Goal: Task Accomplishment & Management: Complete application form

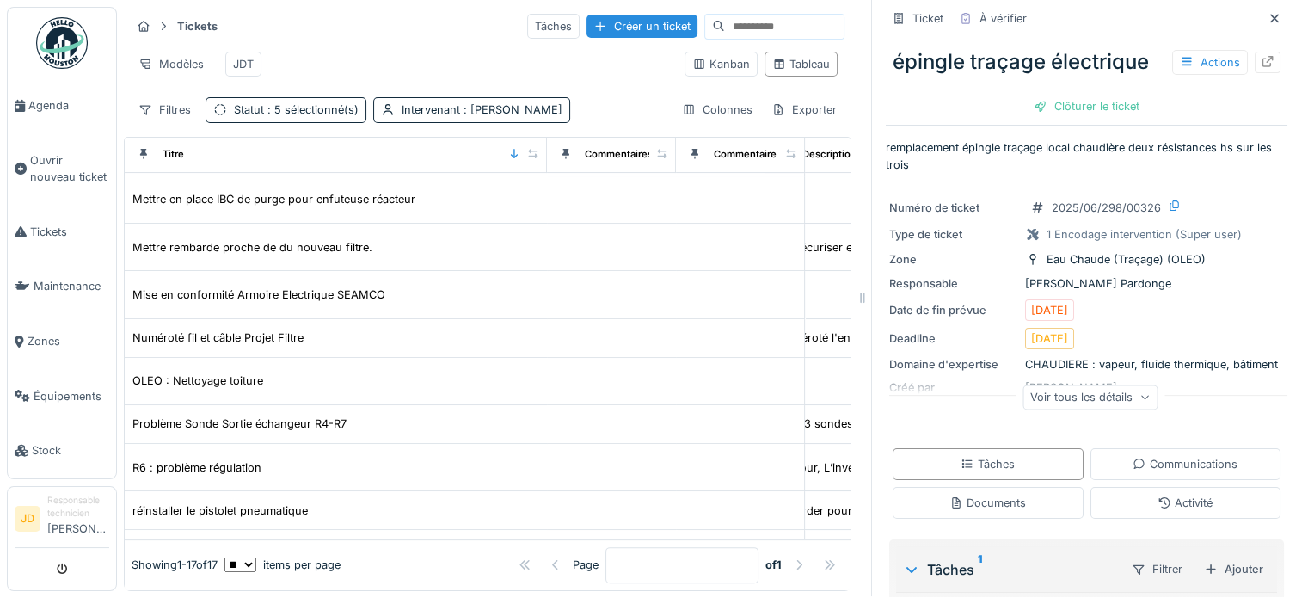
scroll to position [434, 40]
click at [32, 101] on span "Agenda" at bounding box center [68, 105] width 81 height 16
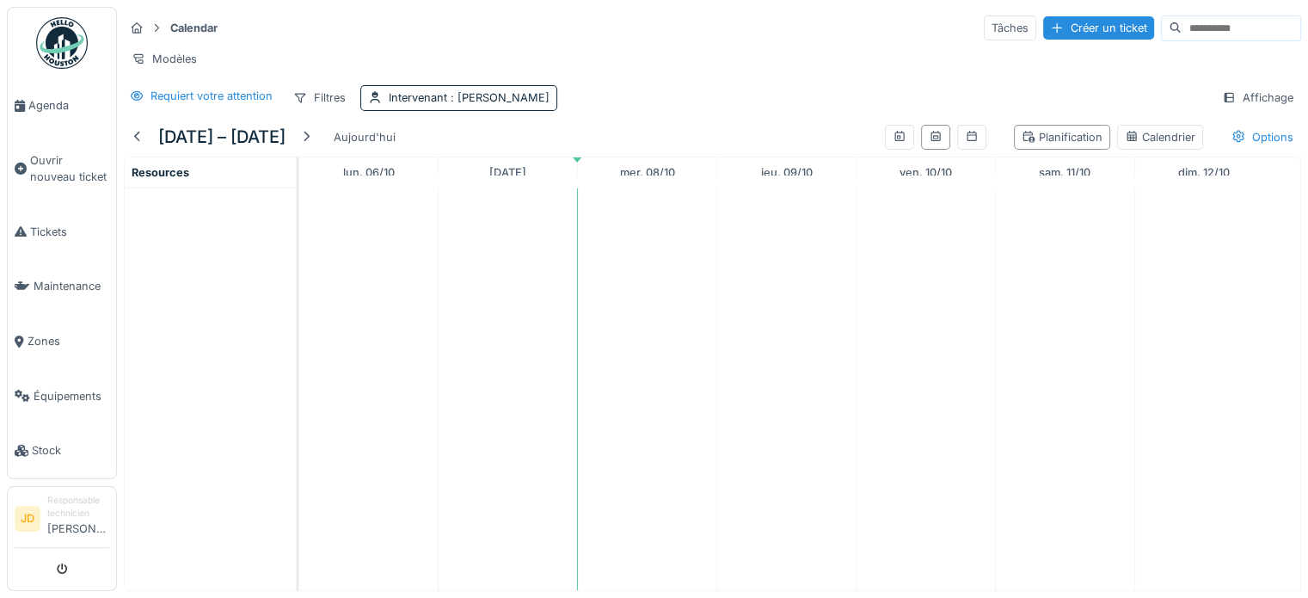
click at [359, 229] on td at bounding box center [368, 389] width 139 height 402
click at [34, 104] on span "Agenda" at bounding box center [68, 105] width 81 height 16
click at [557, 99] on div "Intervenant : Jonathan Dautricourt" at bounding box center [458, 97] width 197 height 25
click at [559, 195] on div at bounding box center [554, 191] width 41 height 33
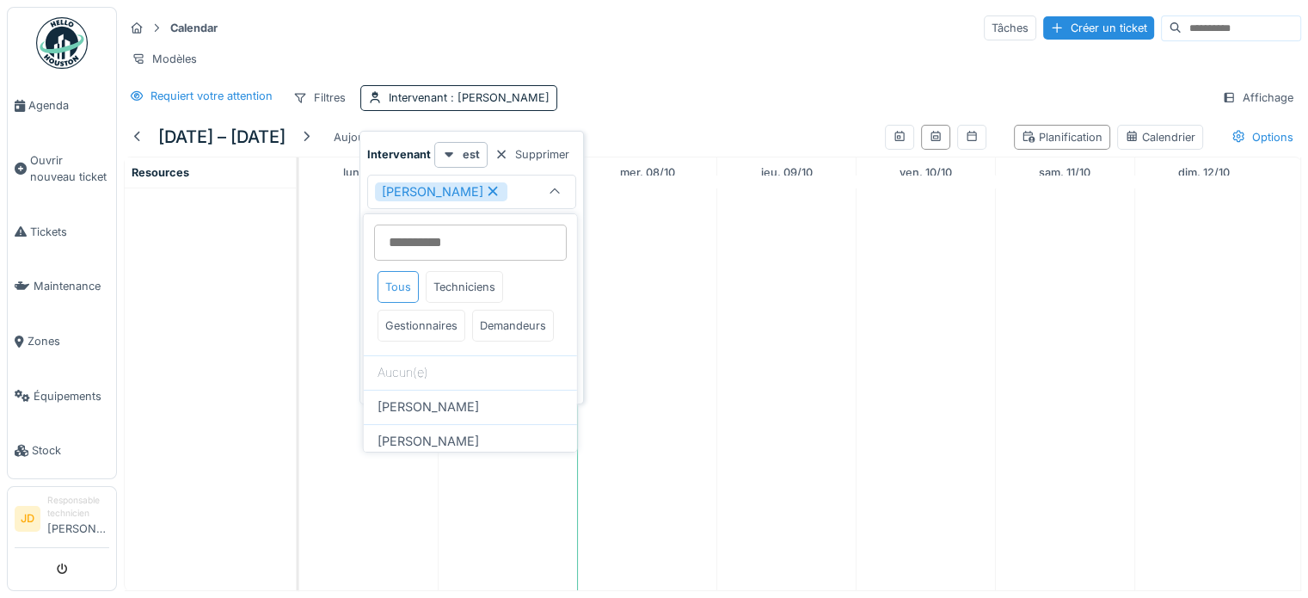
click at [402, 288] on div "Tous" at bounding box center [397, 287] width 41 height 32
click at [398, 292] on div "Tous" at bounding box center [397, 287] width 41 height 32
click at [498, 190] on icon at bounding box center [492, 191] width 9 height 9
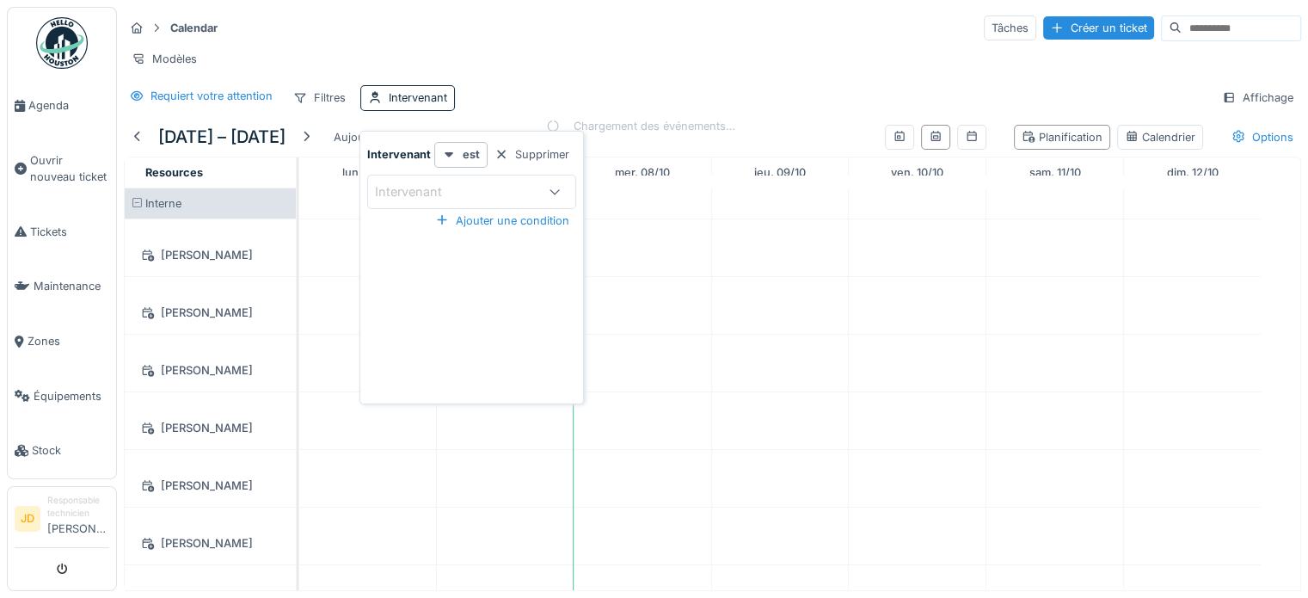
click at [551, 195] on icon at bounding box center [555, 191] width 14 height 11
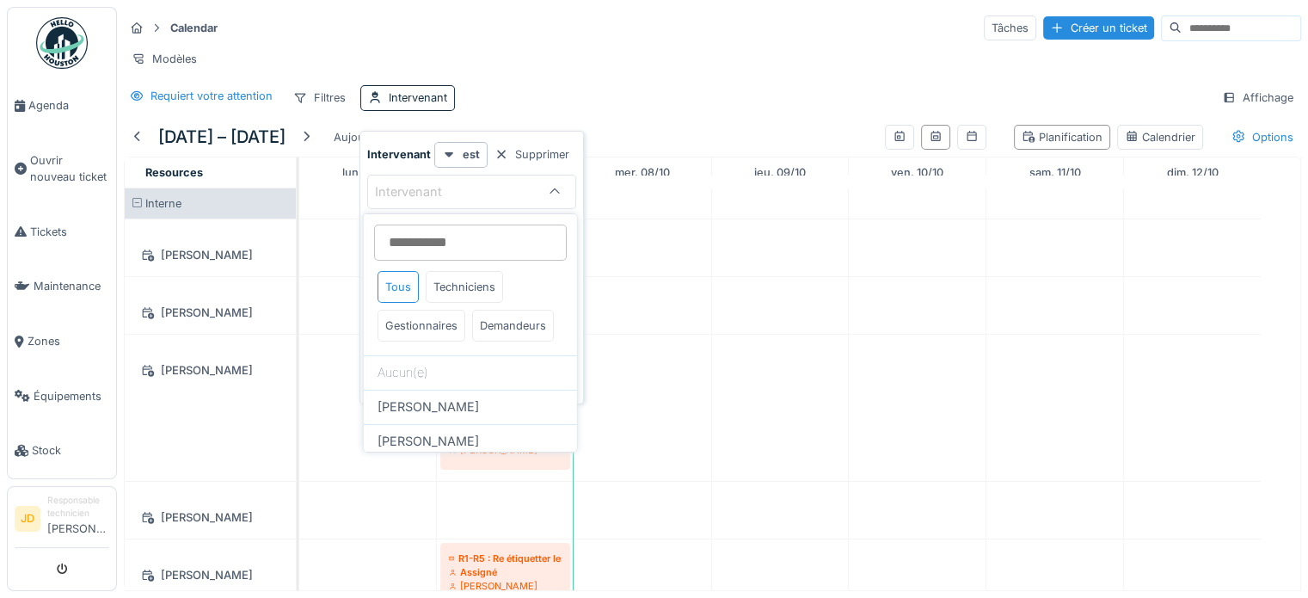
click at [608, 109] on div "Requiert votre attention Filtres Intervenant Affichage" at bounding box center [712, 97] width 1177 height 25
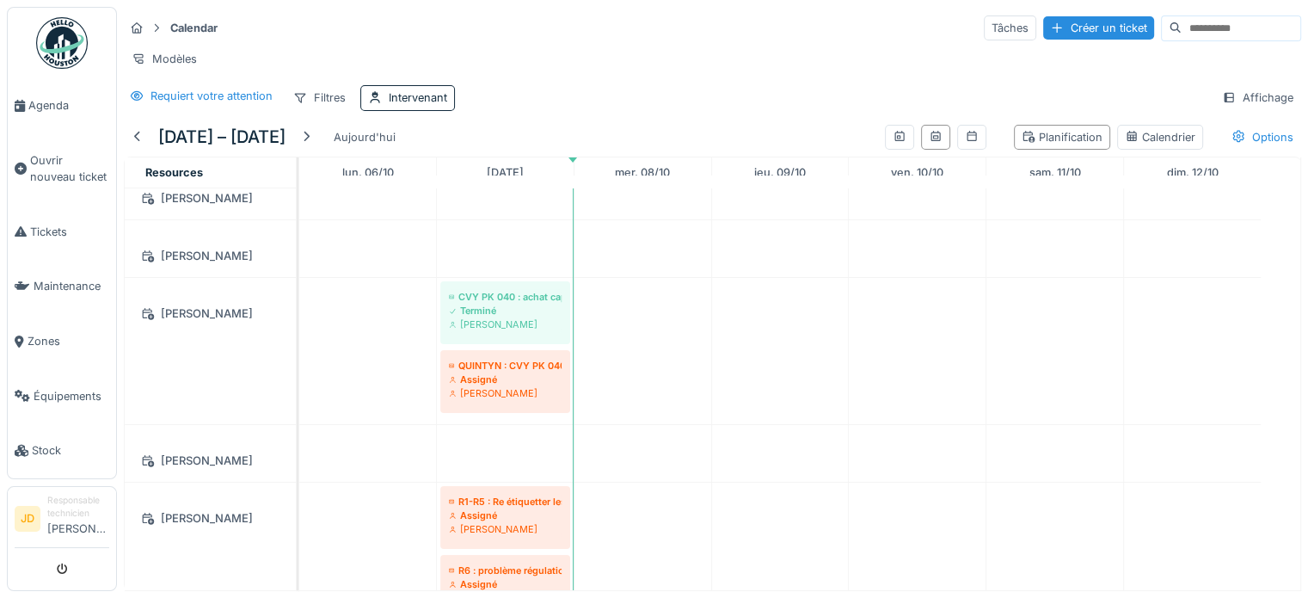
scroll to position [158, 0]
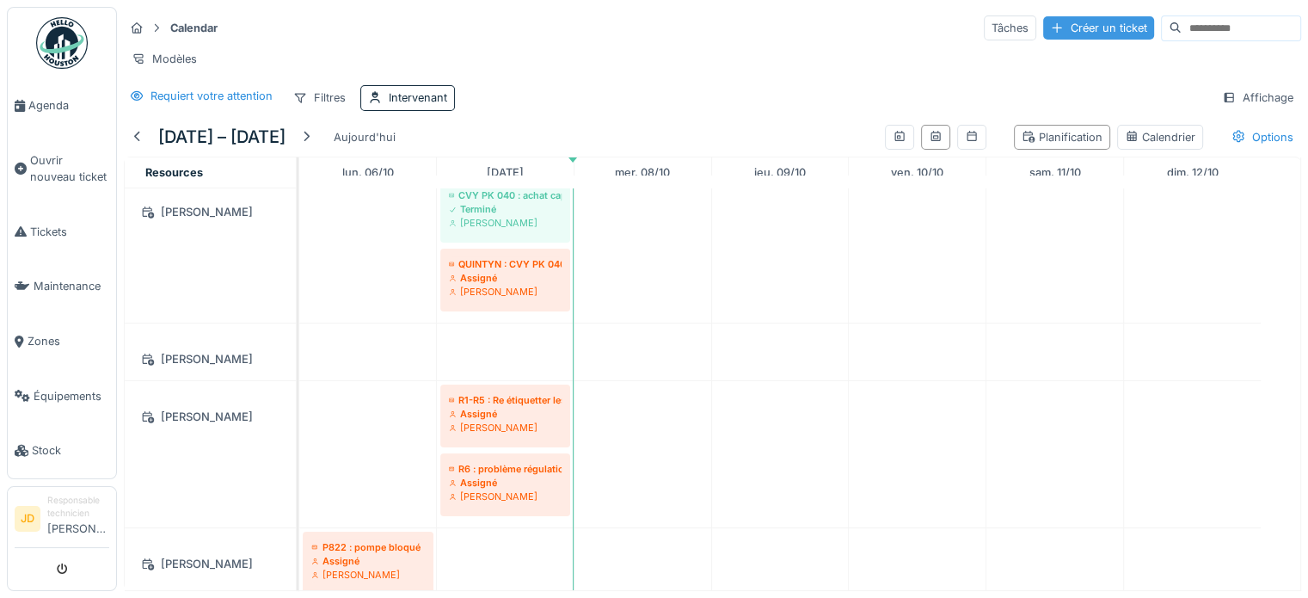
click at [1048, 25] on div "Créer un ticket" at bounding box center [1098, 27] width 111 height 23
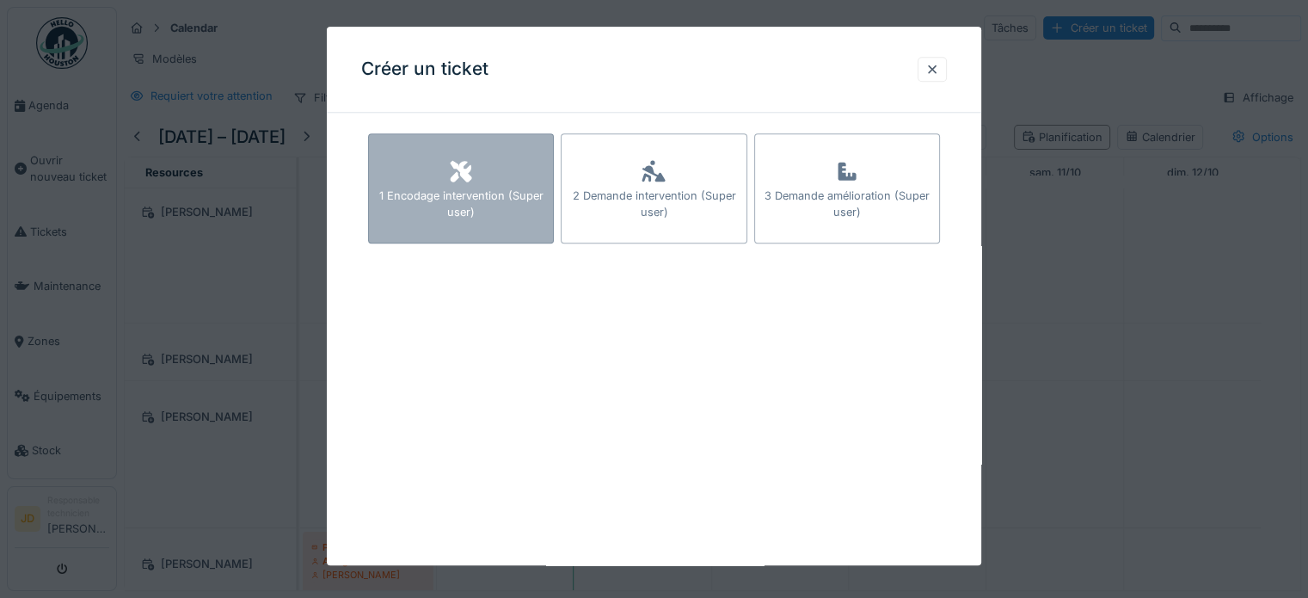
click at [475, 189] on div "1 Encodage intervention (Super user)" at bounding box center [461, 203] width 184 height 33
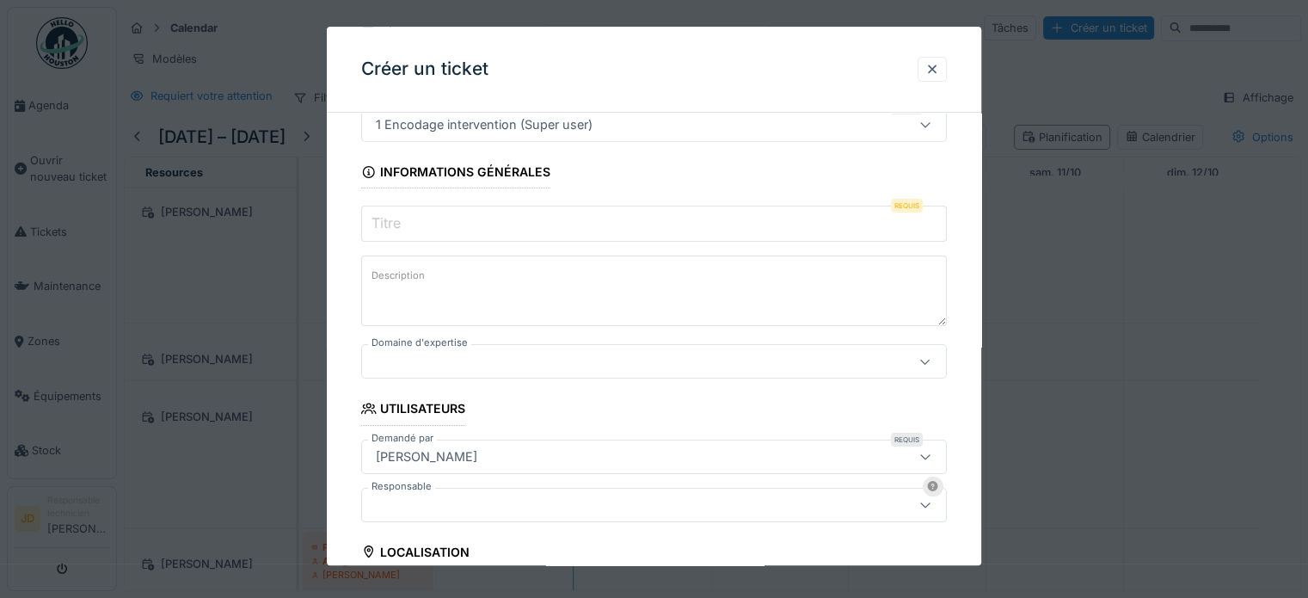
scroll to position [117, 0]
click at [922, 512] on div at bounding box center [925, 504] width 41 height 33
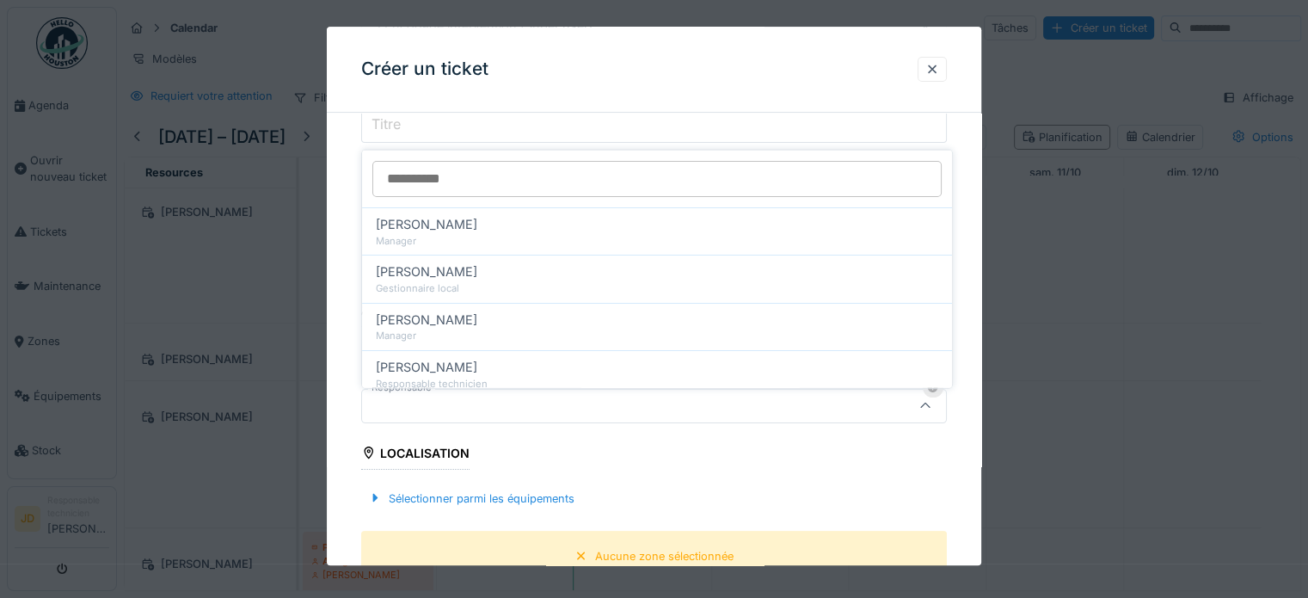
scroll to position [13, 0]
click at [962, 150] on div "**********" at bounding box center [654, 563] width 654 height 1304
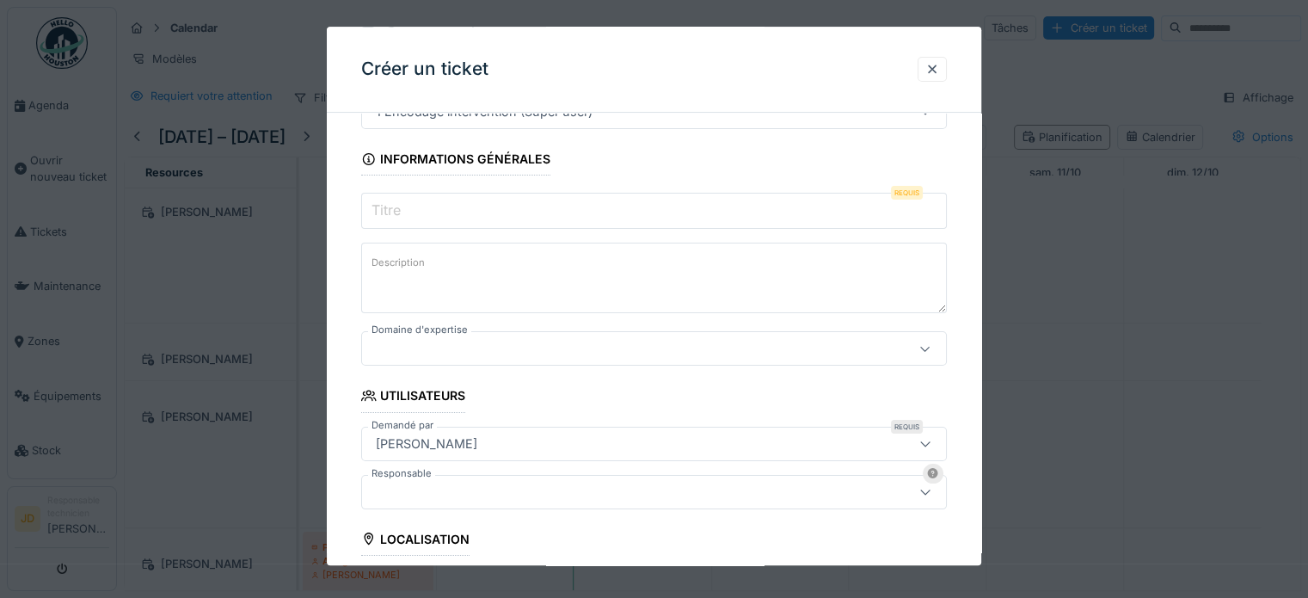
scroll to position [128, 0]
click at [586, 206] on input "Titre" at bounding box center [654, 212] width 586 height 36
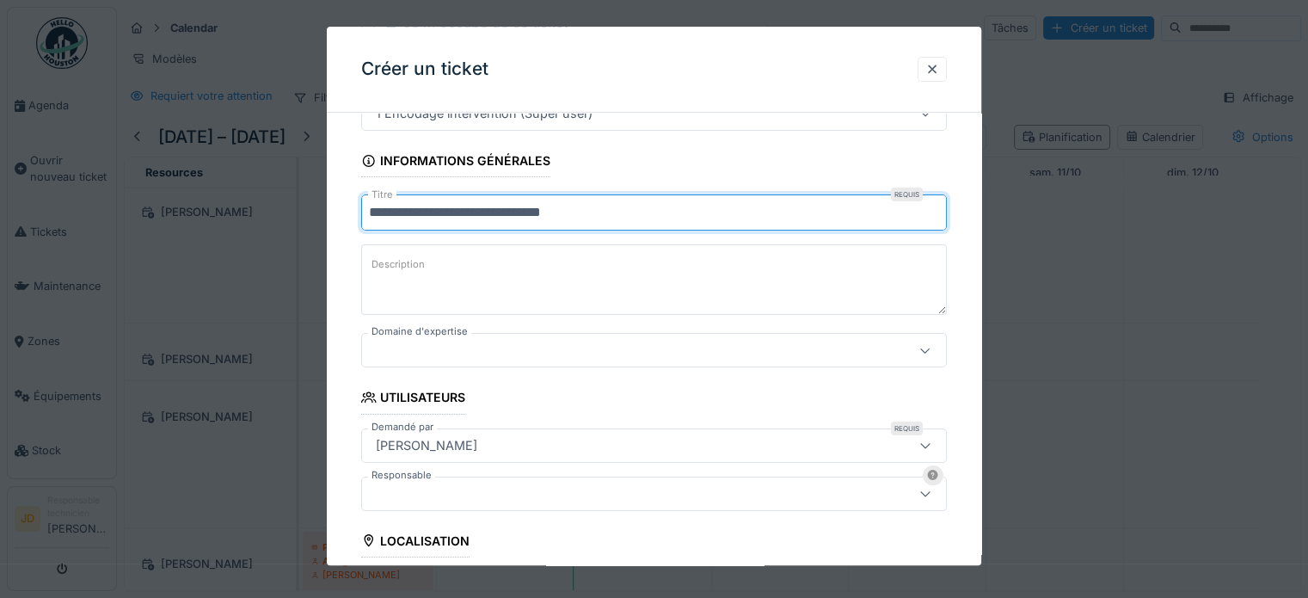
type input "**********"
click at [593, 267] on textarea "Description" at bounding box center [654, 279] width 586 height 71
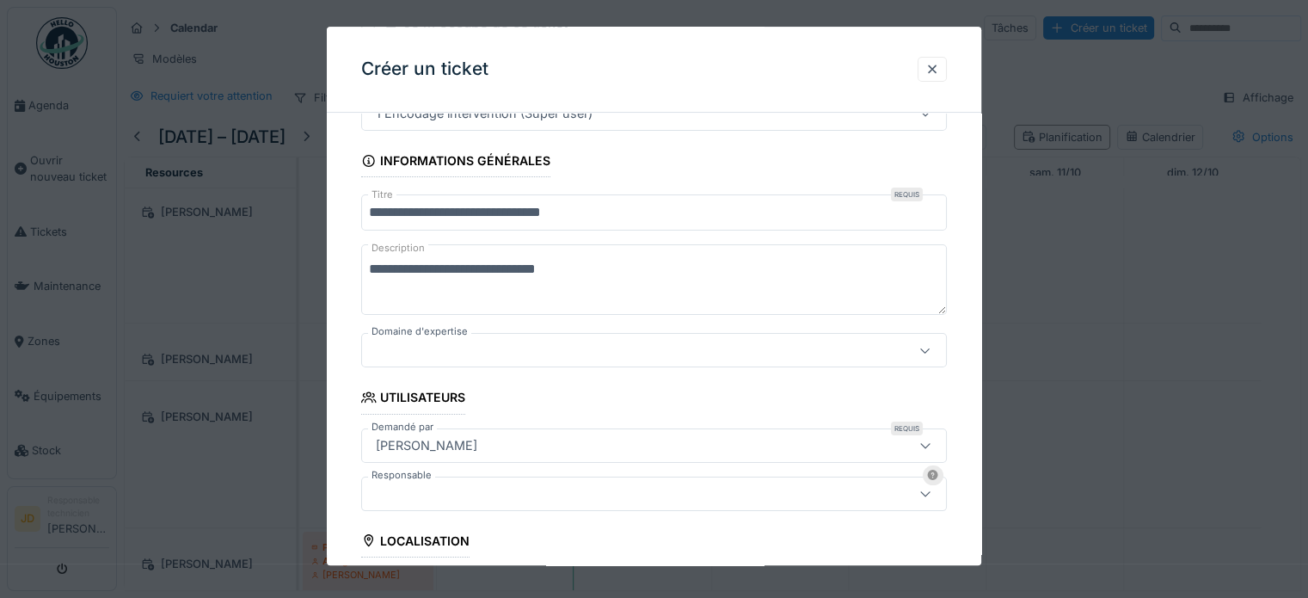
click at [654, 272] on textarea "**********" at bounding box center [654, 279] width 586 height 71
type textarea "**********"
click at [926, 345] on icon at bounding box center [925, 350] width 14 height 11
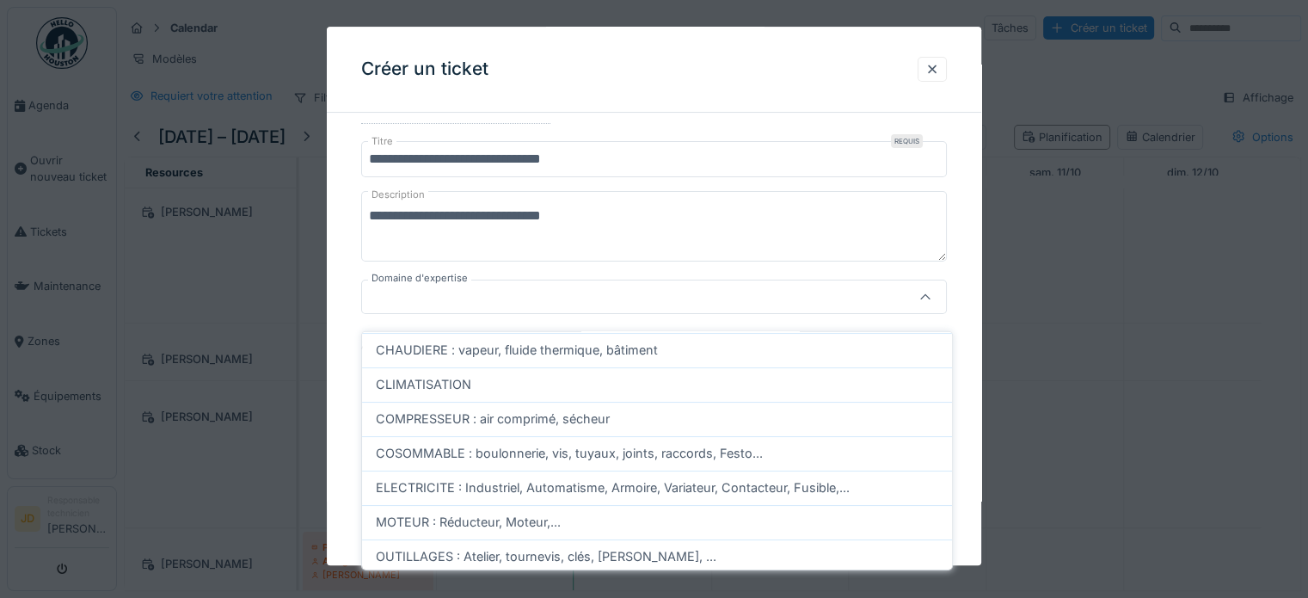
scroll to position [328, 0]
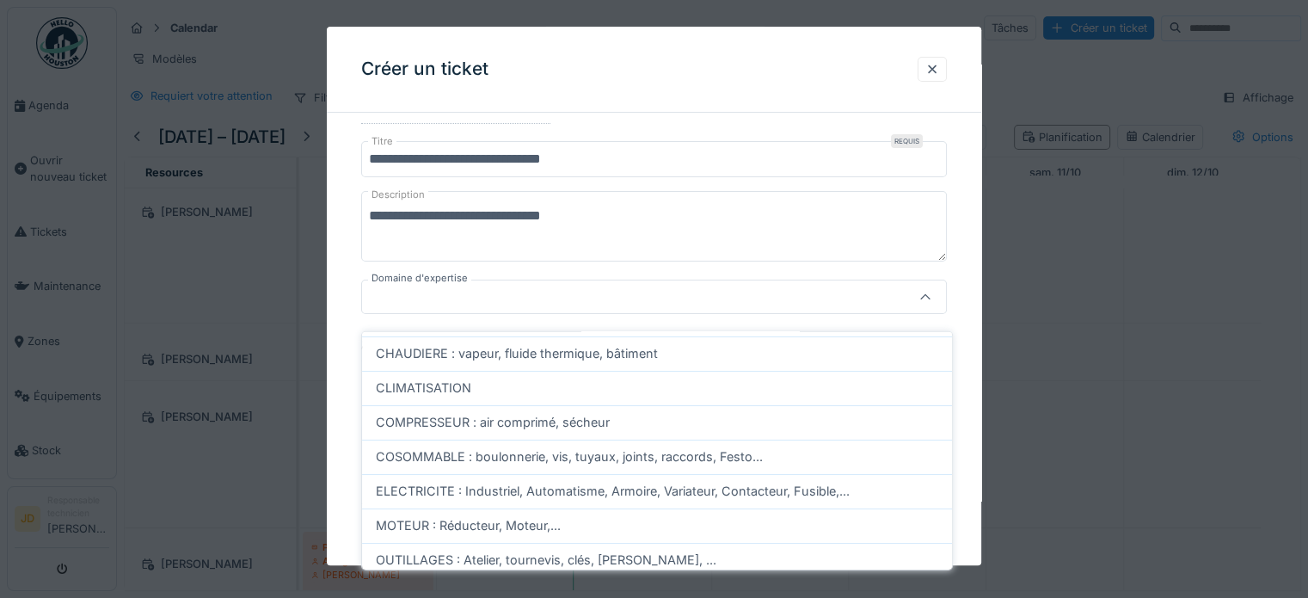
click at [931, 305] on div at bounding box center [925, 297] width 41 height 33
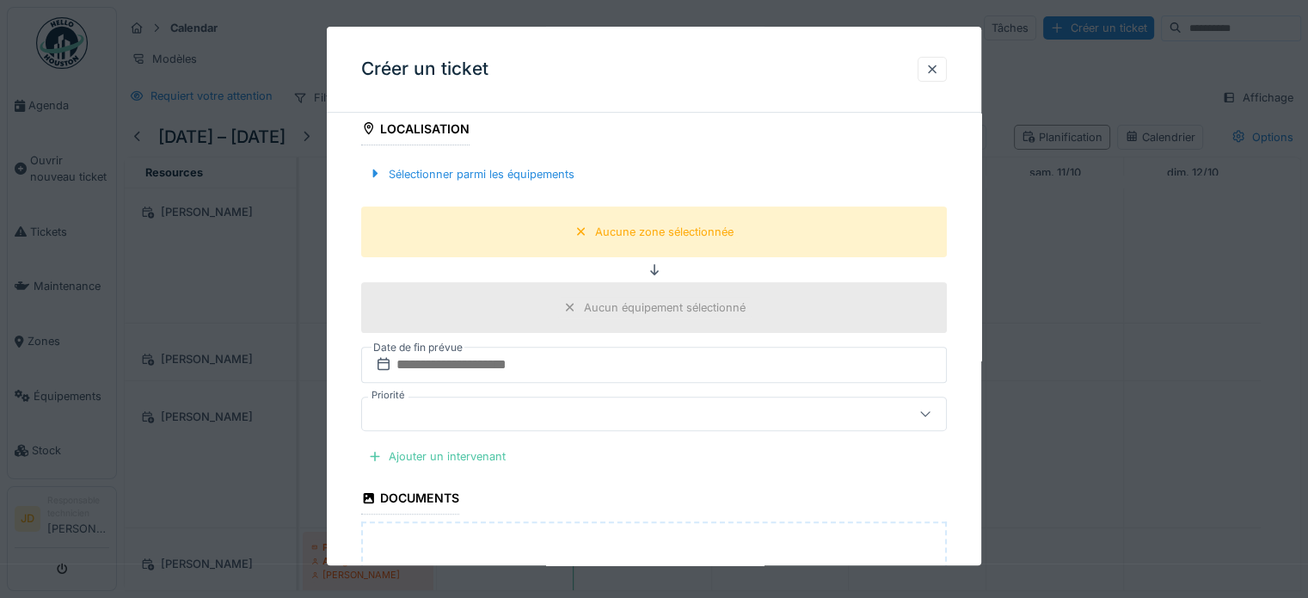
scroll to position [494, 0]
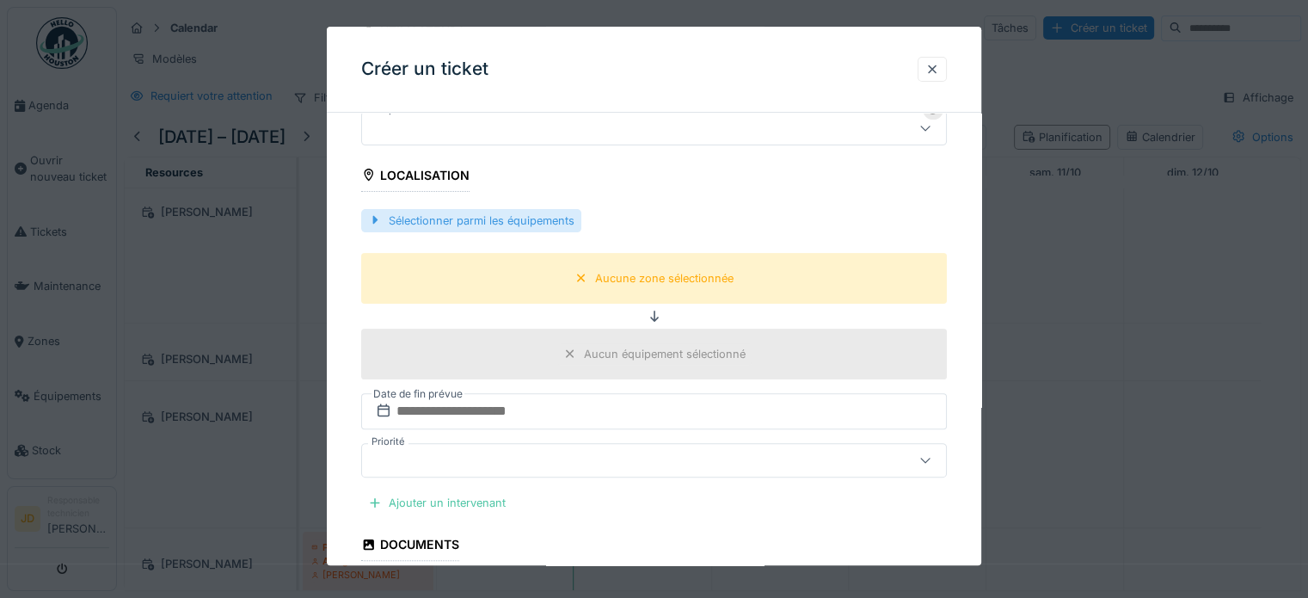
click at [469, 217] on div "Sélectionner parmi les équipements" at bounding box center [471, 220] width 220 height 23
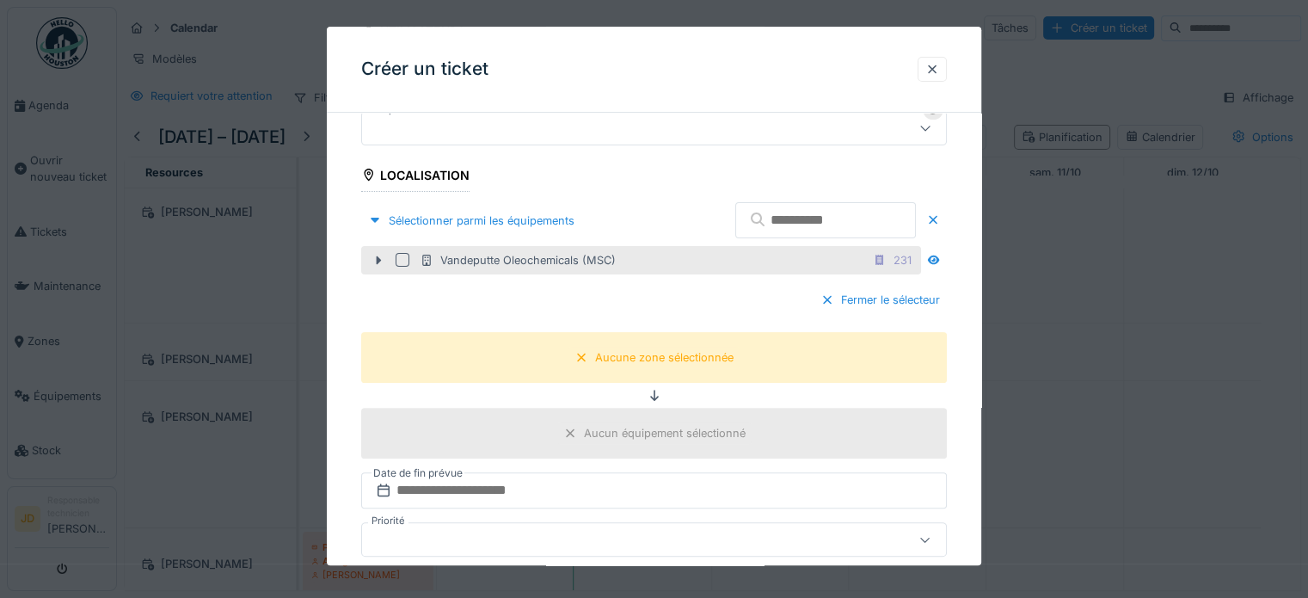
click at [498, 261] on div "Vandeputte Oleochemicals (MSC)" at bounding box center [518, 260] width 196 height 16
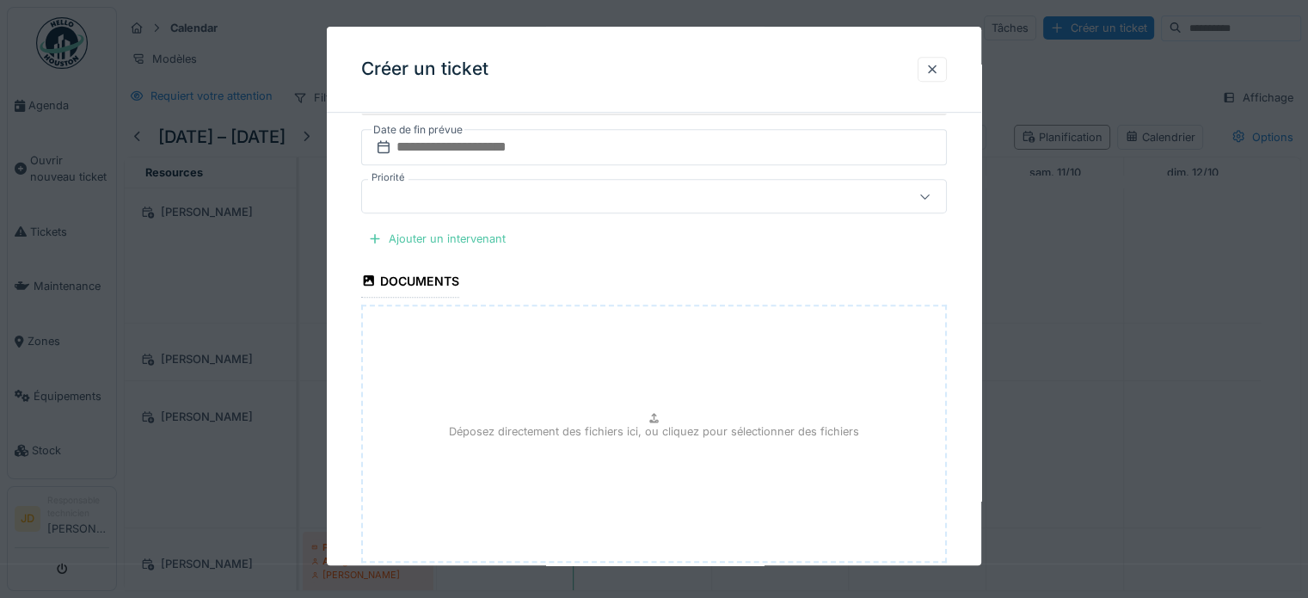
scroll to position [942, 0]
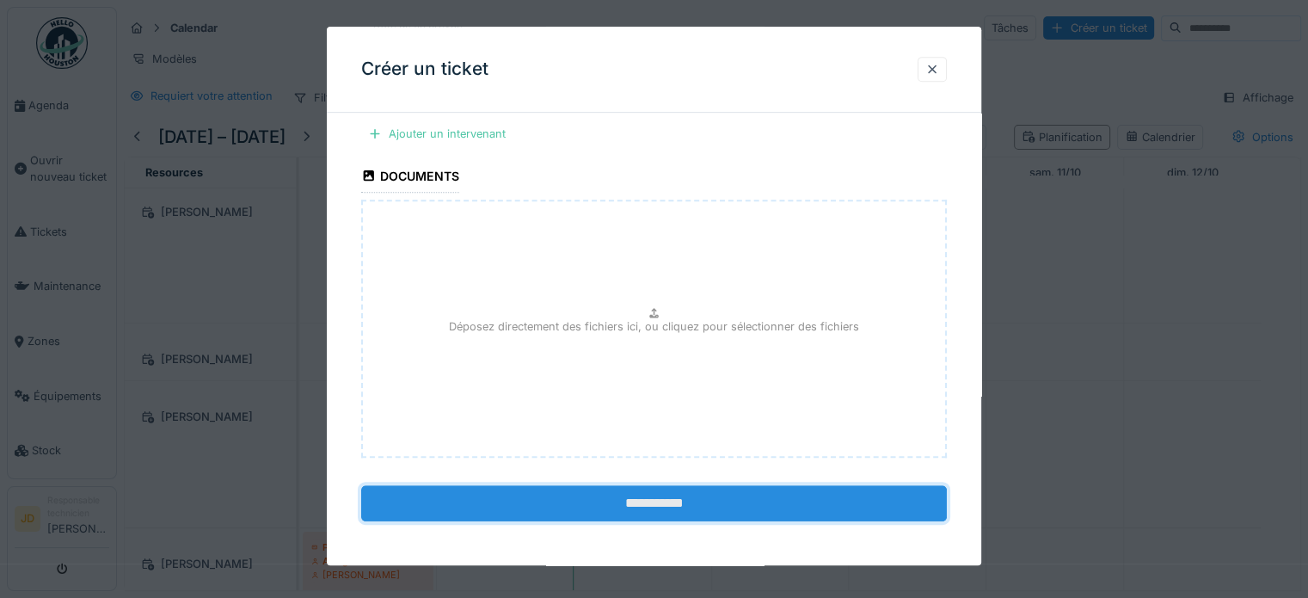
click at [724, 506] on input "**********" at bounding box center [654, 503] width 586 height 36
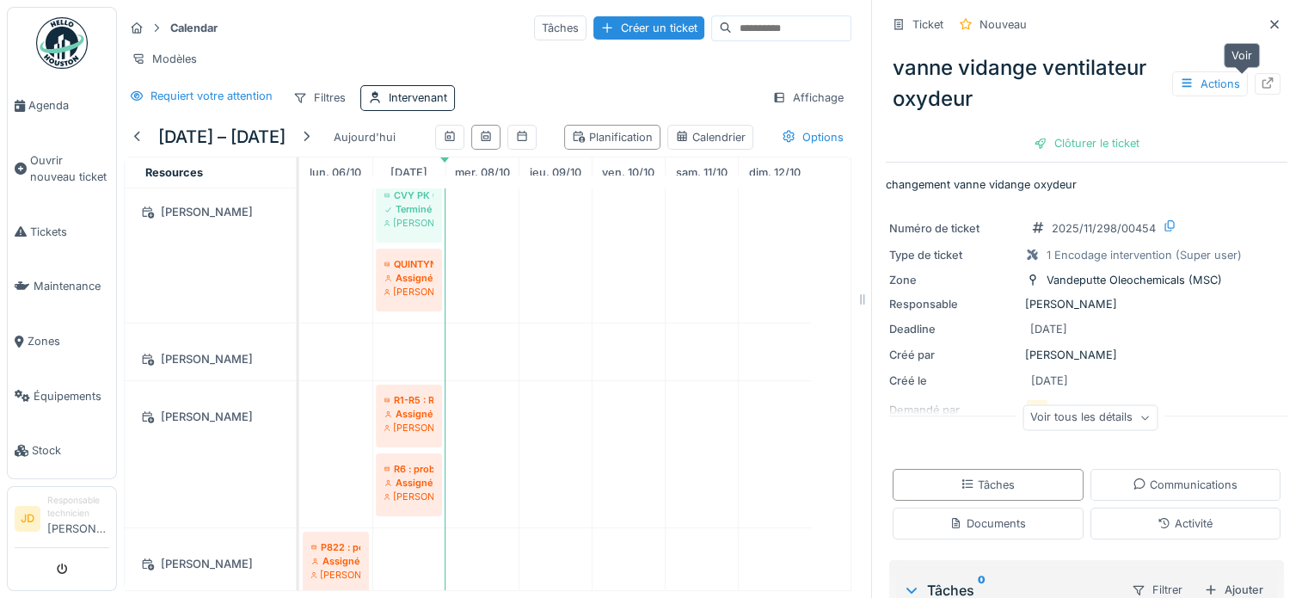
click at [1261, 77] on icon at bounding box center [1268, 82] width 14 height 11
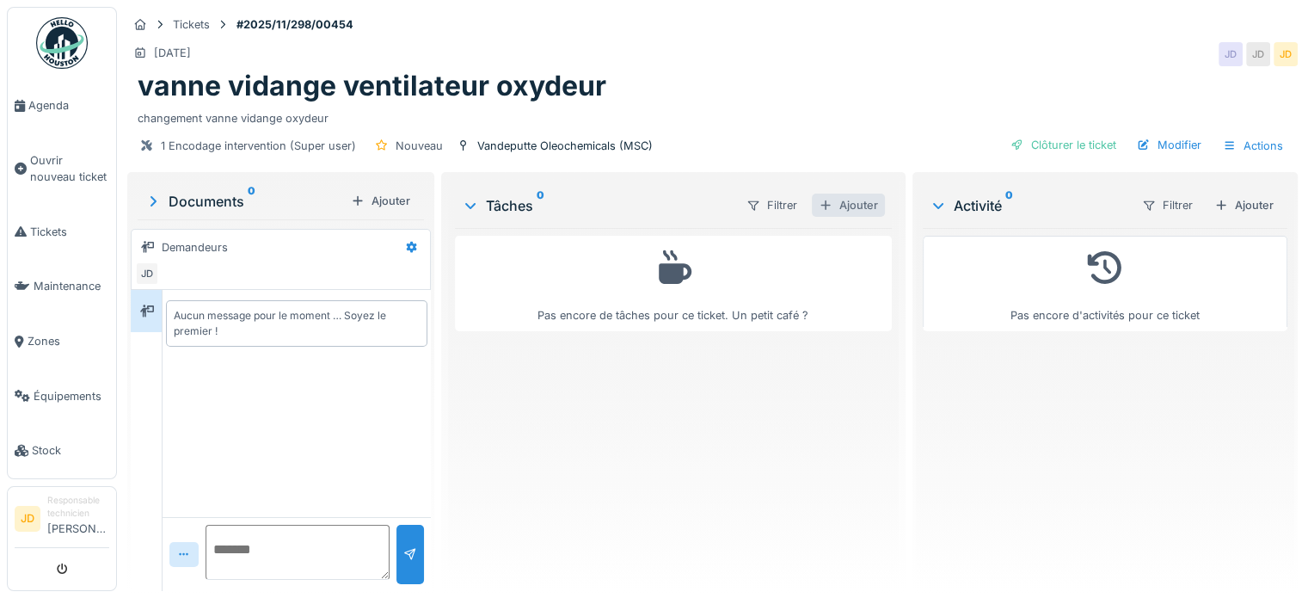
click at [858, 206] on div "Ajouter" at bounding box center [848, 204] width 73 height 23
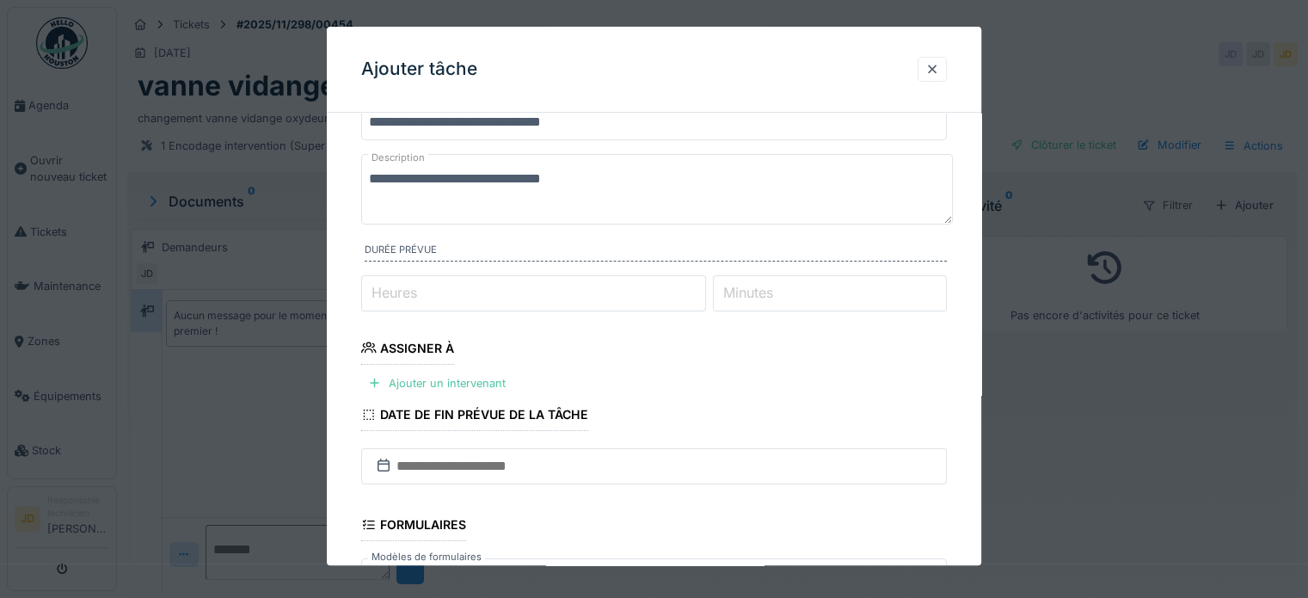
scroll to position [69, 0]
click at [448, 384] on div "Ajouter un intervenant" at bounding box center [436, 382] width 151 height 23
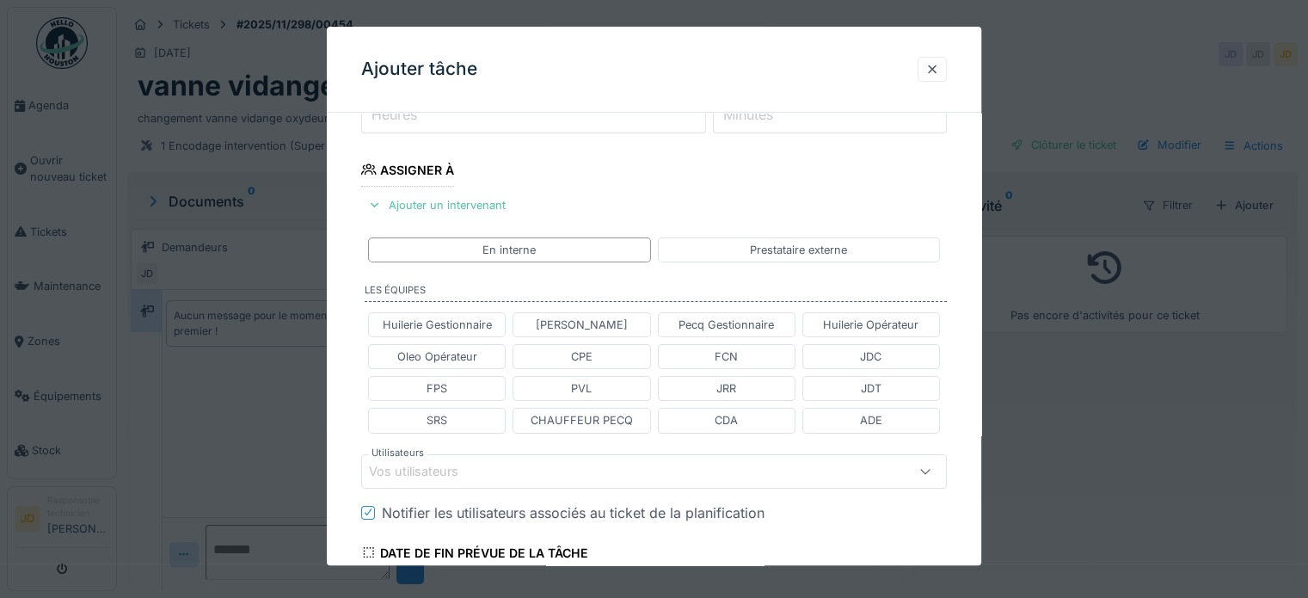
scroll to position [249, 0]
click at [455, 463] on div "Vos utilisateurs" at bounding box center [426, 468] width 114 height 19
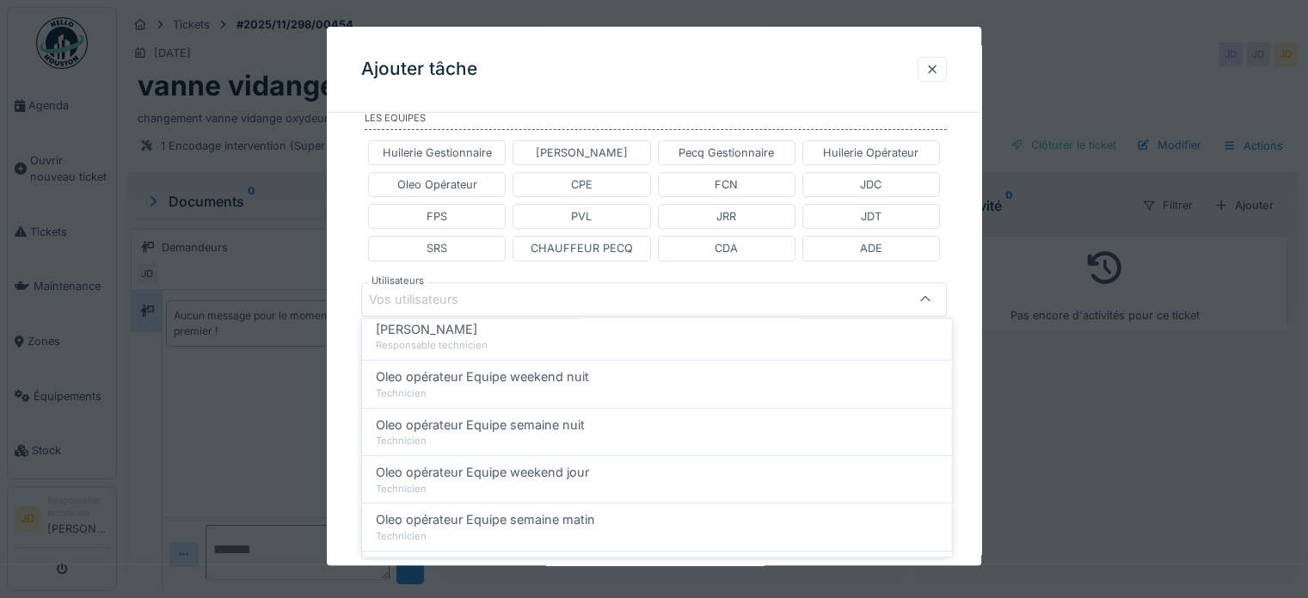
scroll to position [547, 0]
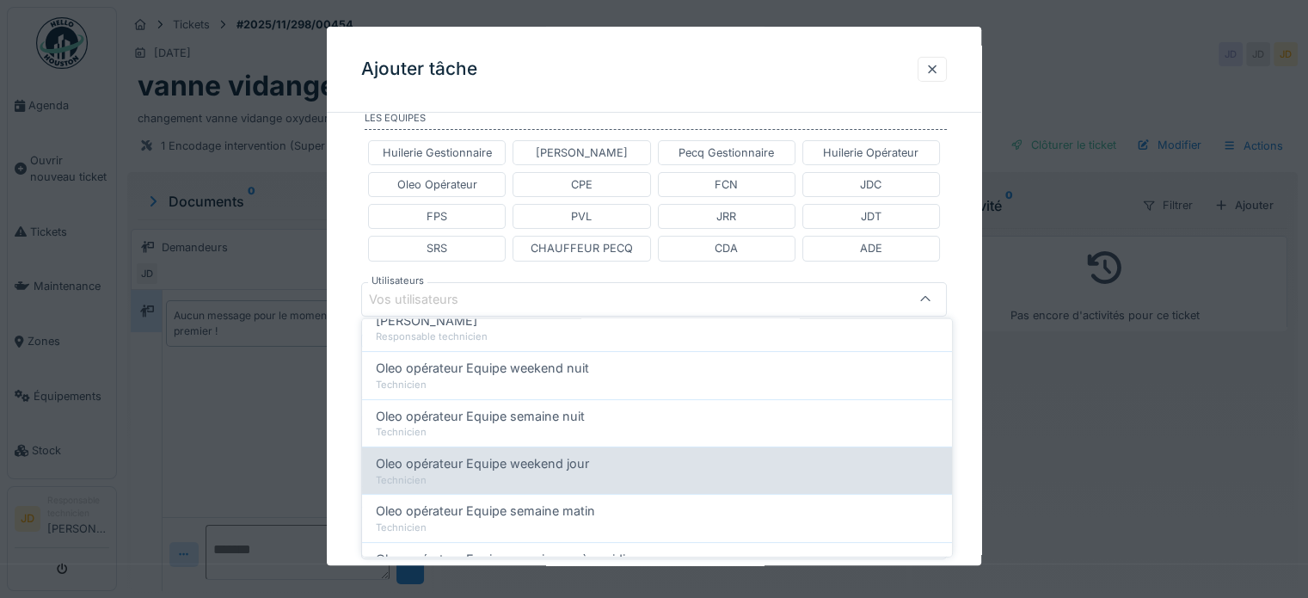
click at [569, 477] on div "Technicien" at bounding box center [657, 479] width 562 height 15
type input "*****"
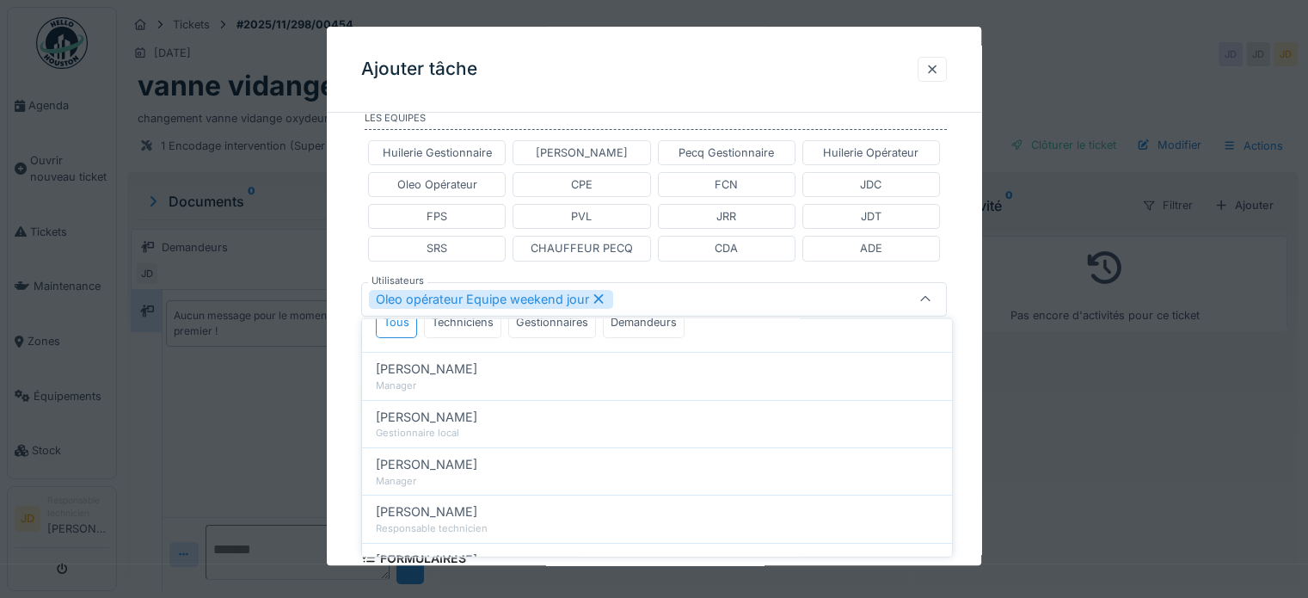
scroll to position [71, 0]
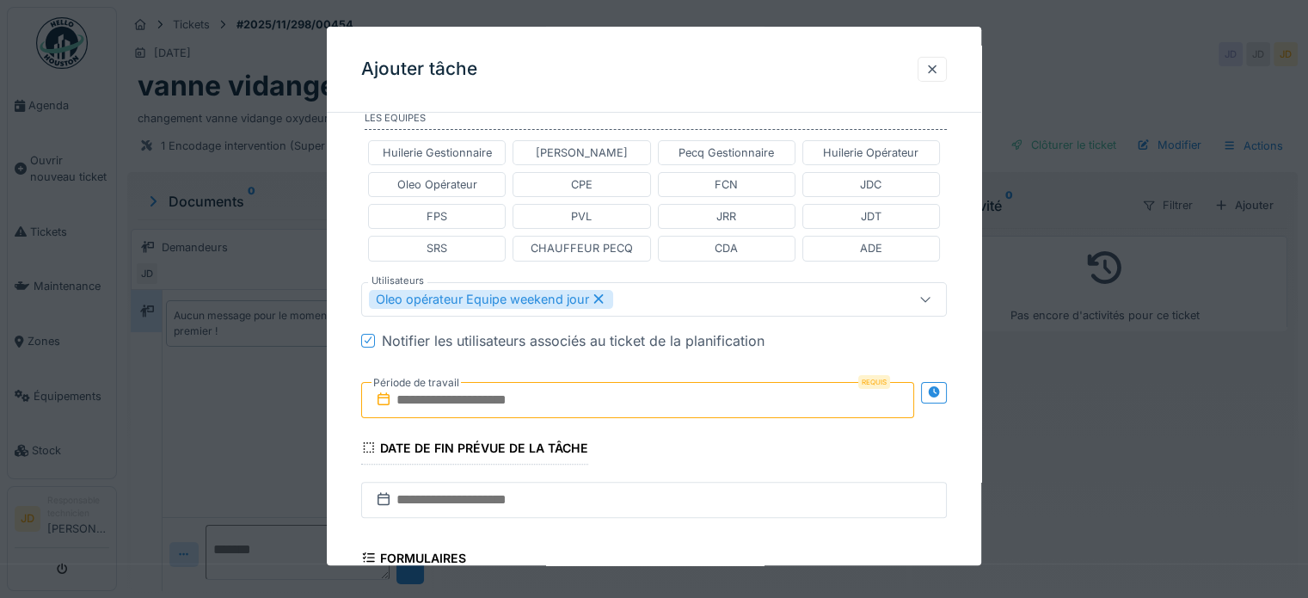
click at [336, 415] on div "**********" at bounding box center [654, 275] width 654 height 1134
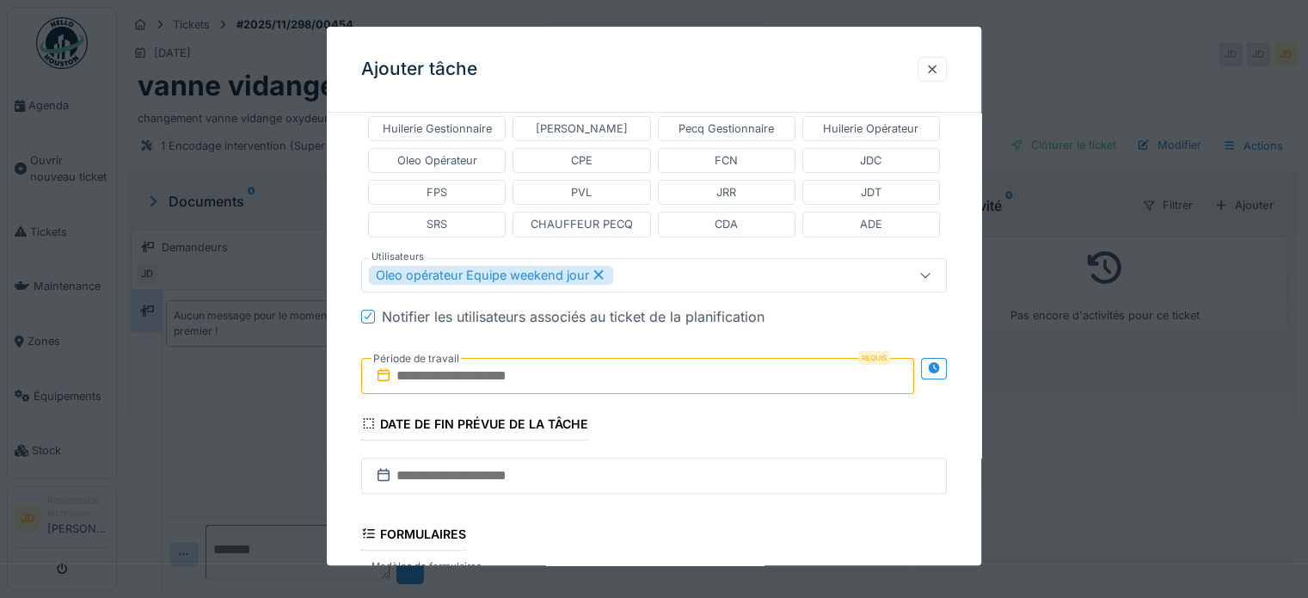
scroll to position [443, 0]
click at [445, 381] on input "text" at bounding box center [637, 376] width 553 height 36
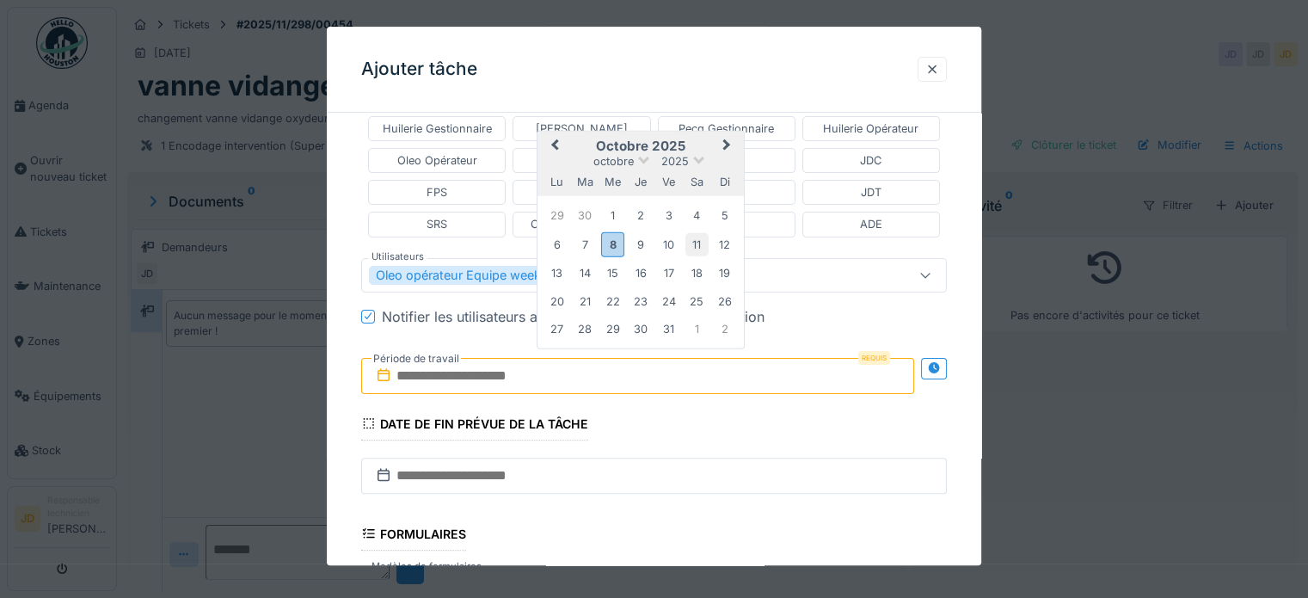
click at [699, 236] on div "11" at bounding box center [696, 244] width 23 height 23
click at [697, 247] on div "11" at bounding box center [696, 244] width 23 height 23
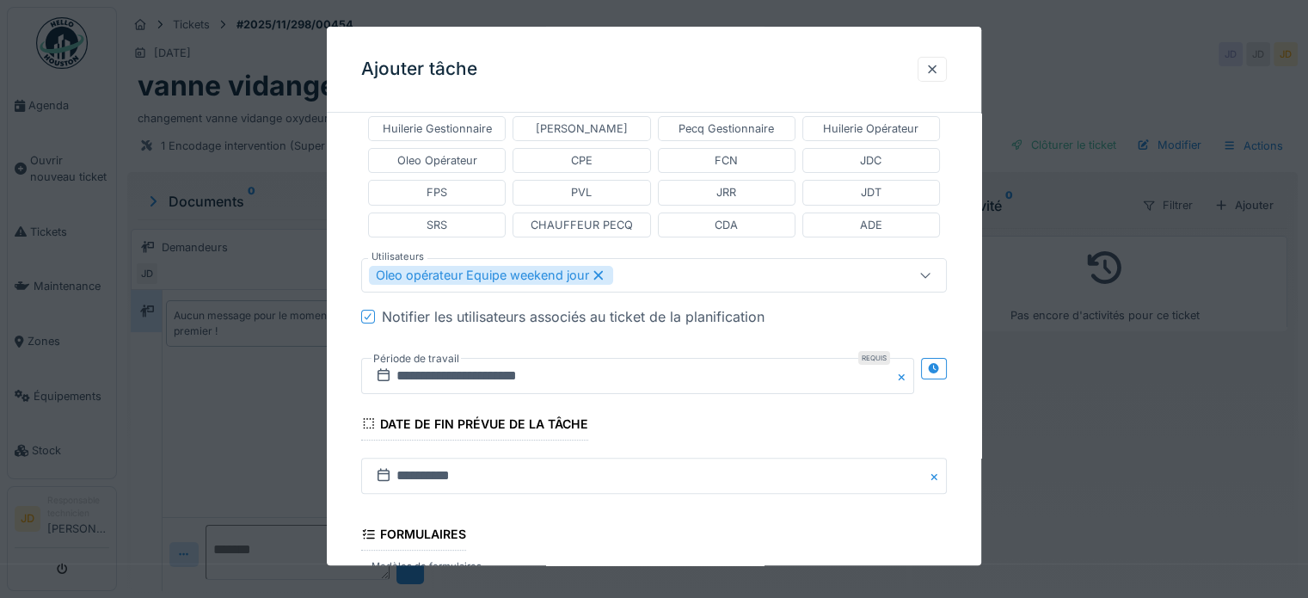
click at [353, 374] on div "**********" at bounding box center [654, 251] width 654 height 1134
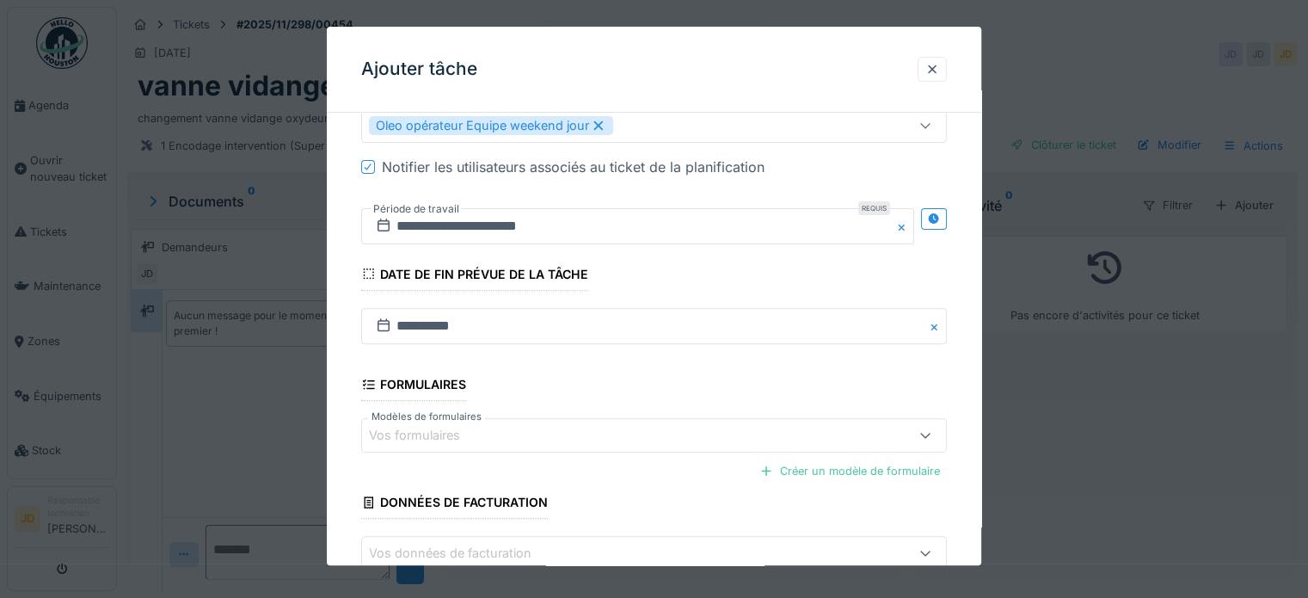
scroll to position [691, 0]
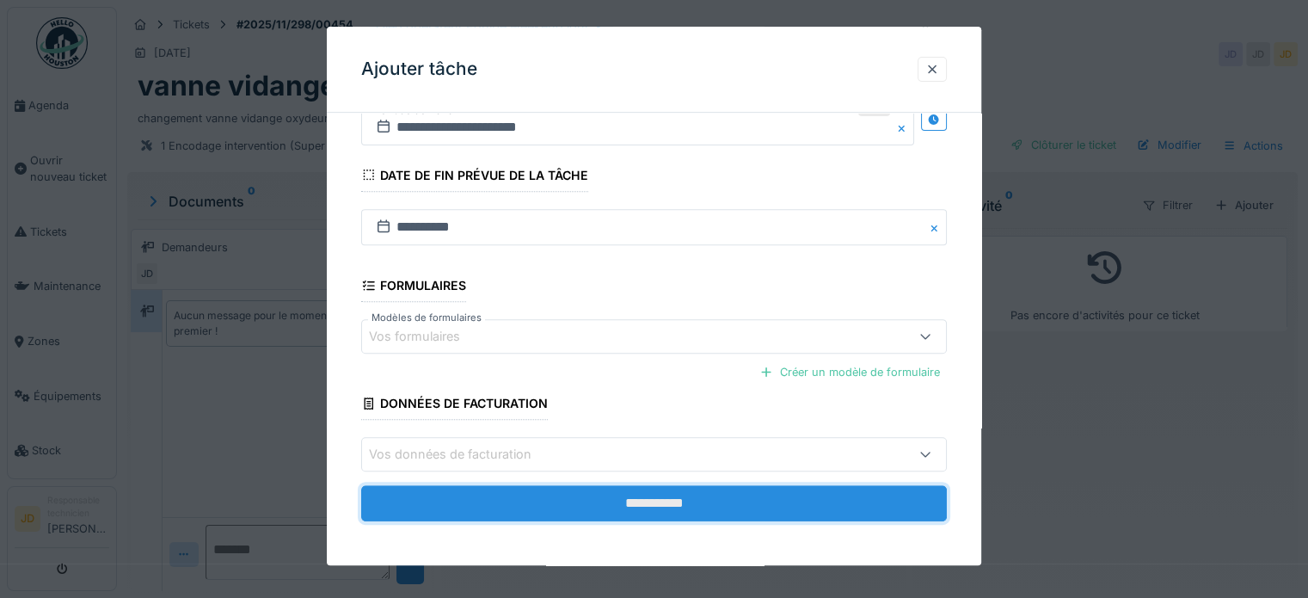
click at [605, 494] on input "**********" at bounding box center [654, 504] width 586 height 36
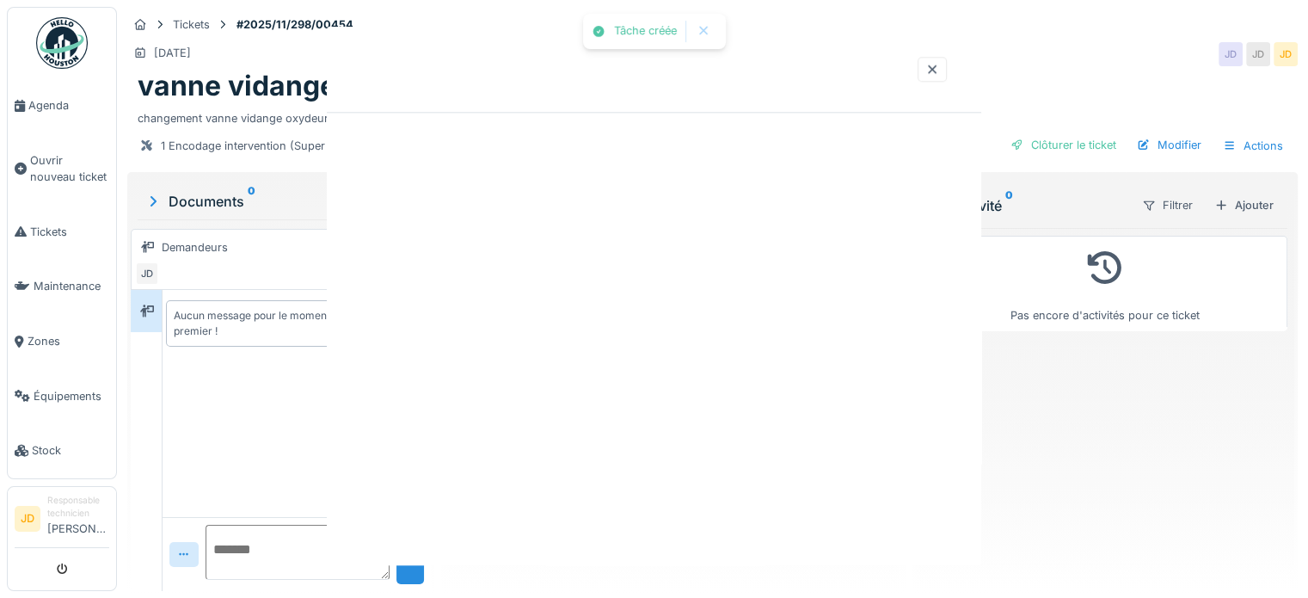
scroll to position [0, 0]
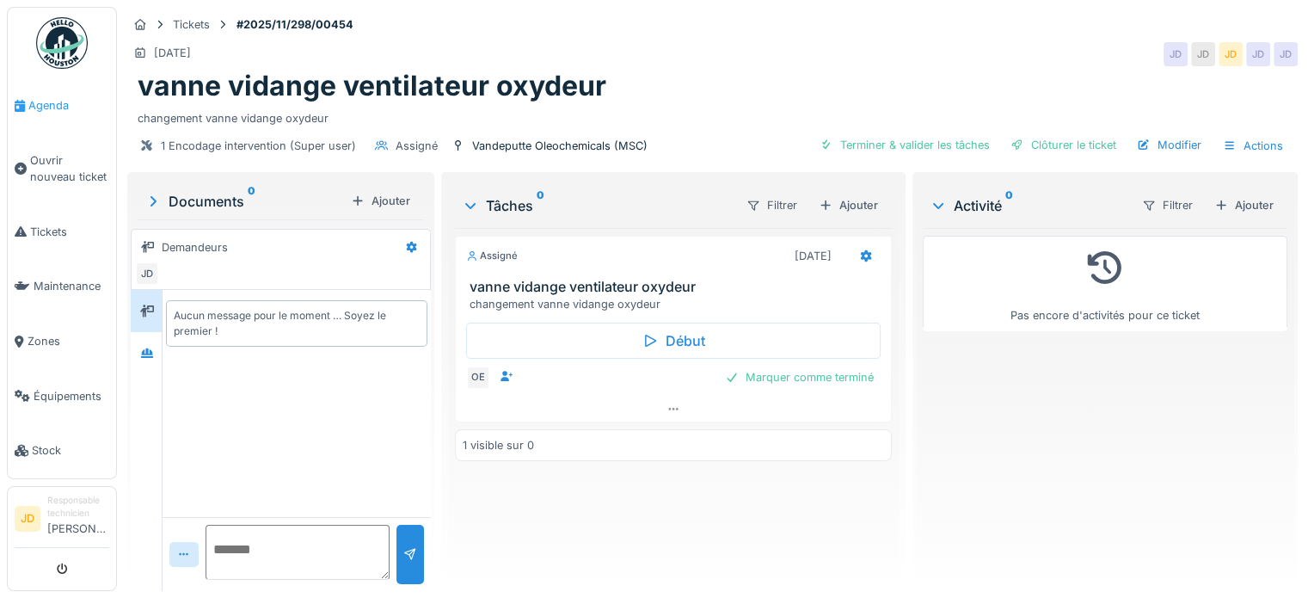
click at [76, 106] on span "Agenda" at bounding box center [68, 105] width 81 height 16
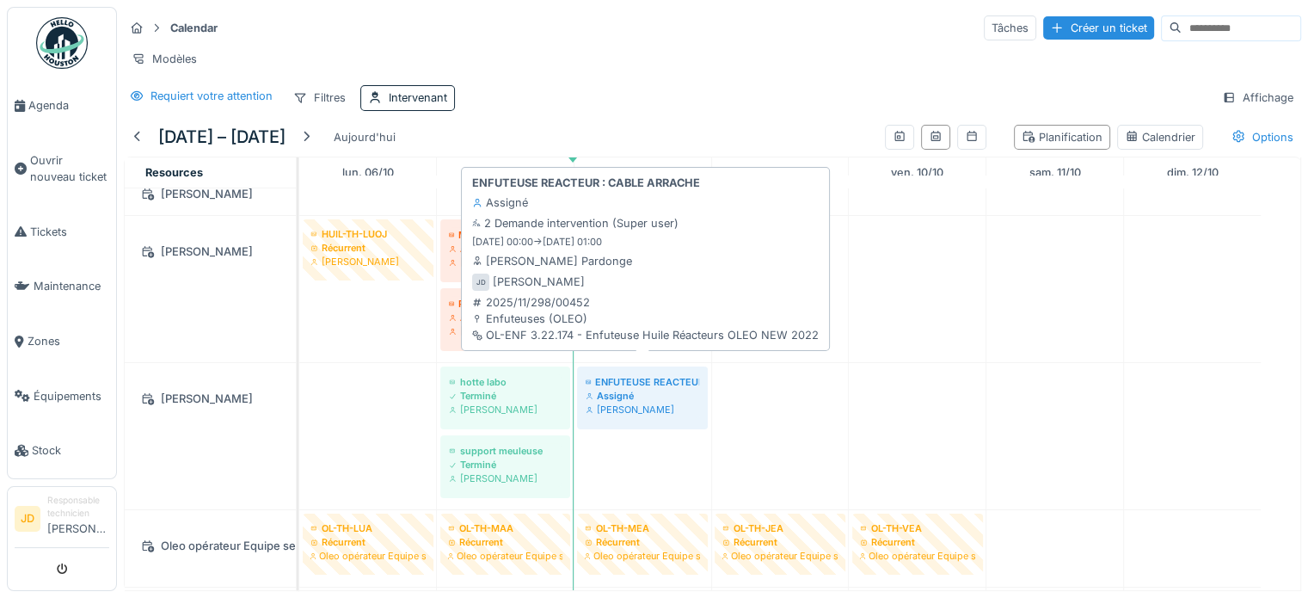
scroll to position [722, 0]
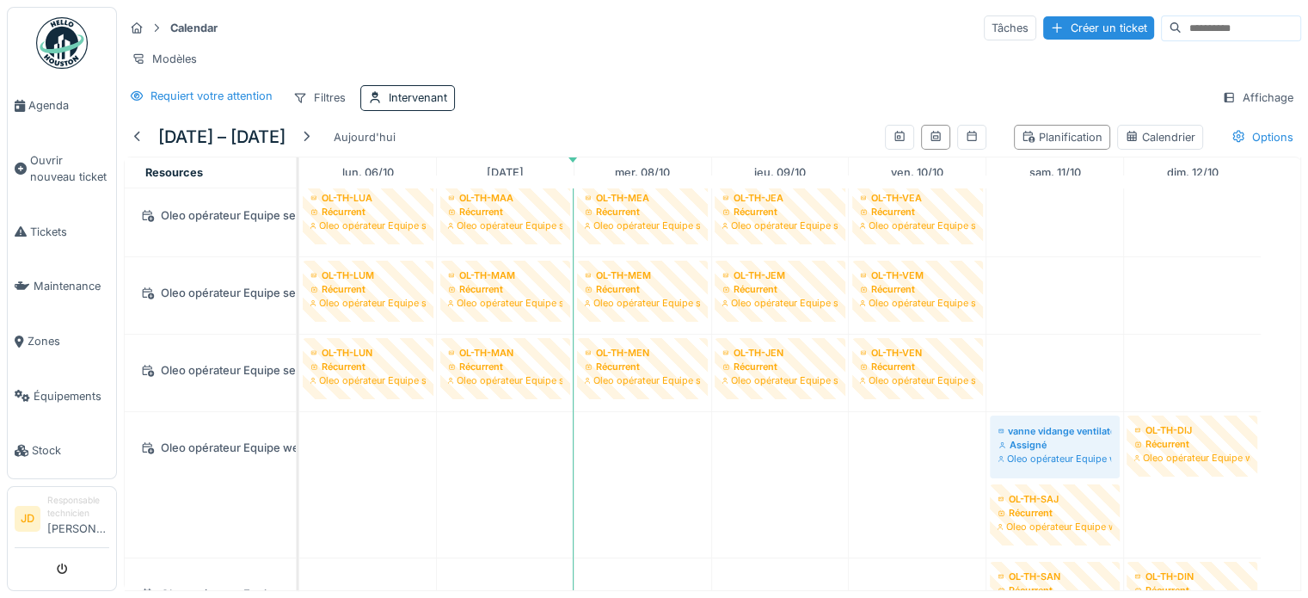
click at [789, 28] on div "Calendar Tâches Créer un ticket" at bounding box center [712, 28] width 1177 height 28
